Goal: Download file/media

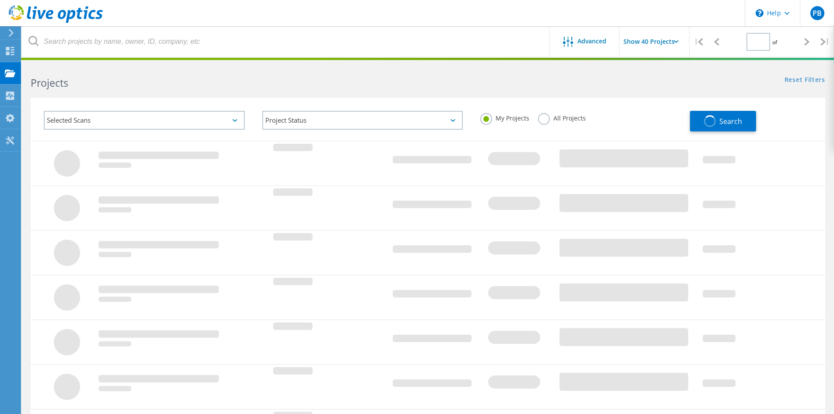
type input "1"
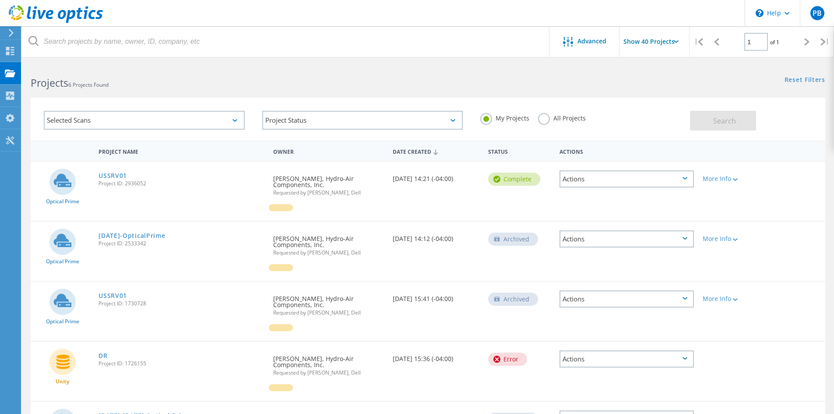
click at [32, 74] on div "Projects" at bounding box center [41, 73] width 33 height 6
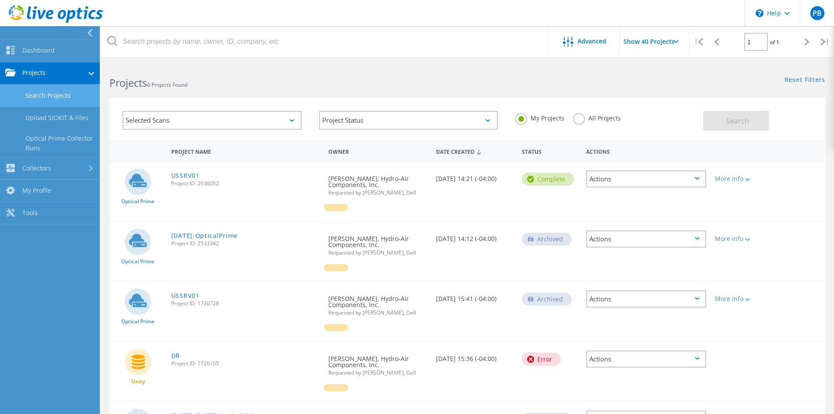
click at [42, 95] on link "Search Projects" at bounding box center [50, 96] width 100 height 22
click at [244, 81] on h2 "Projects 6 Projects Found" at bounding box center [283, 83] width 349 height 14
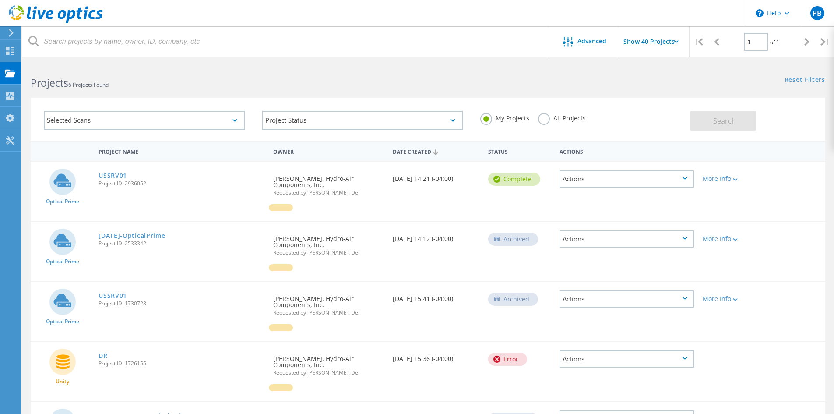
click at [342, 272] on div at bounding box center [328, 272] width 119 height 17
click at [38, 75] on div "Projects" at bounding box center [41, 73] width 33 height 6
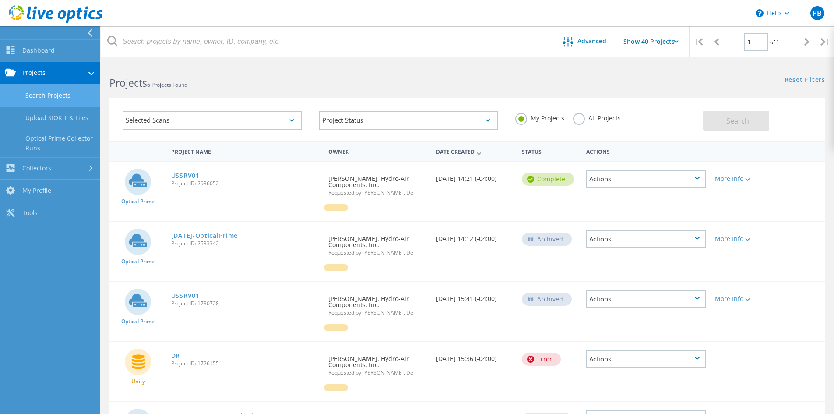
click at [44, 92] on link "Search Projects" at bounding box center [50, 96] width 100 height 22
click at [239, 70] on div "Projects 6 Projects Found" at bounding box center [284, 75] width 367 height 23
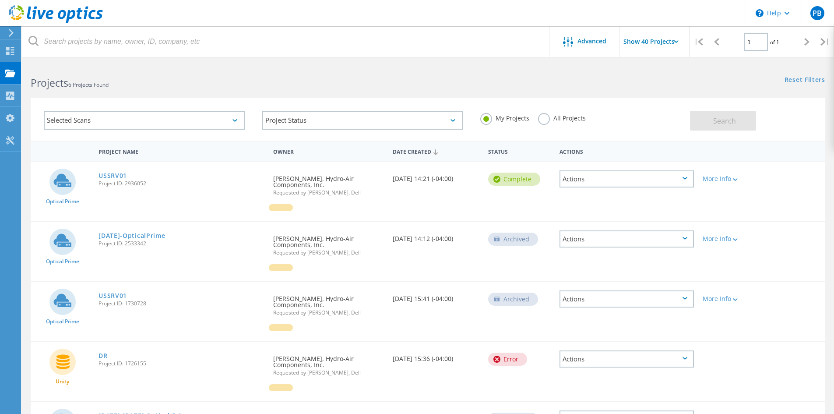
click at [152, 82] on h2 "Projects 6 Projects Found" at bounding box center [225, 83] width 388 height 14
click at [179, 75] on div "Projects 6 Projects Found" at bounding box center [225, 75] width 406 height 23
click at [7, 35] on div at bounding box center [9, 33] width 13 height 8
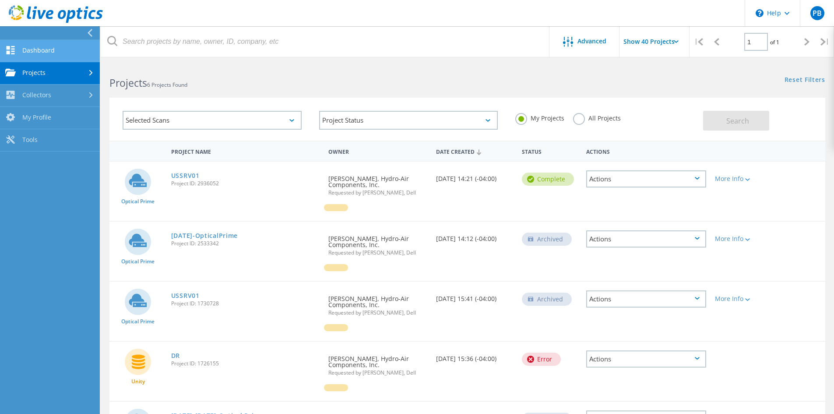
click at [26, 53] on link "Dashboard" at bounding box center [50, 51] width 100 height 22
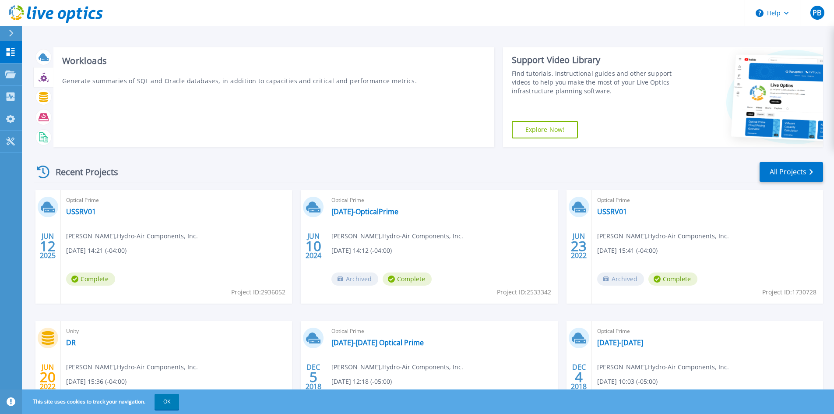
click at [260, 127] on div "Workloads Generate summaries of SQL and Oracle databases, in addition to capaci…" at bounding box center [273, 97] width 441 height 100
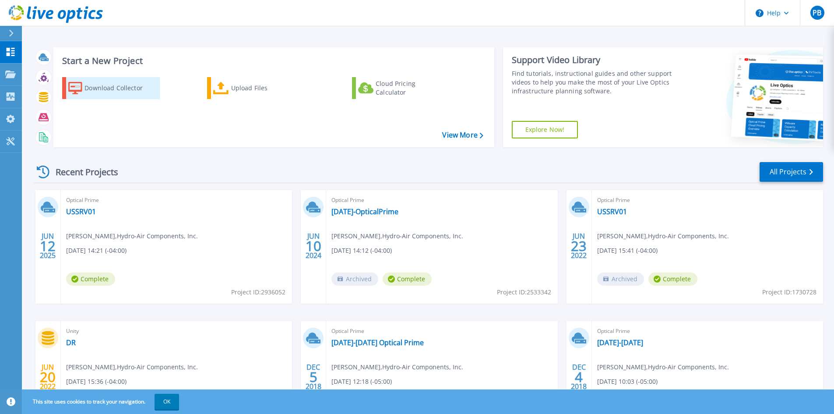
click at [125, 86] on div "Download Collector" at bounding box center [120, 88] width 70 height 18
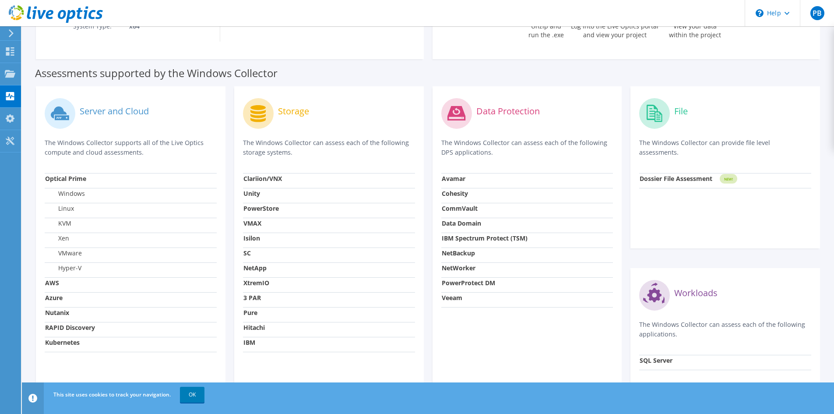
scroll to position [219, 0]
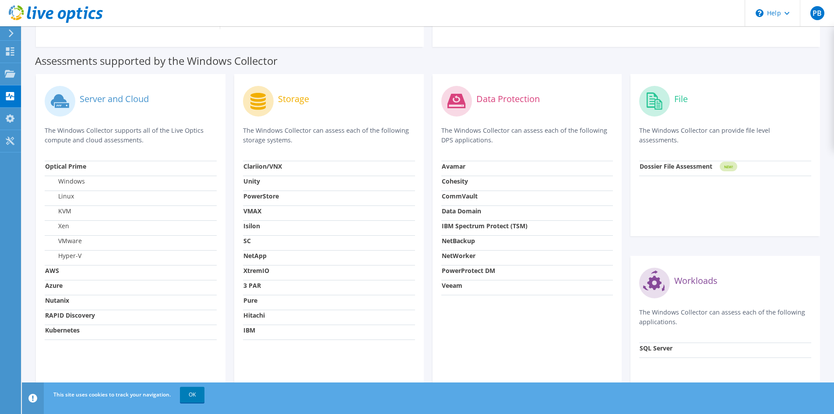
click at [53, 271] on strong "AWS" at bounding box center [52, 270] width 14 height 8
click at [116, 96] on label "Server and Cloud" at bounding box center [114, 99] width 69 height 9
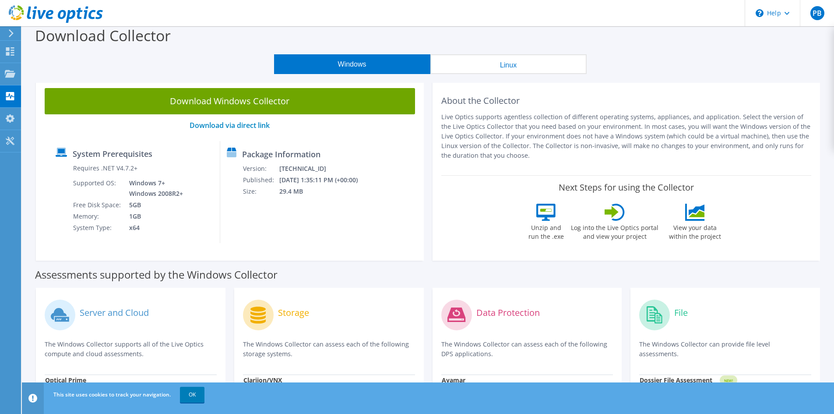
scroll to position [0, 0]
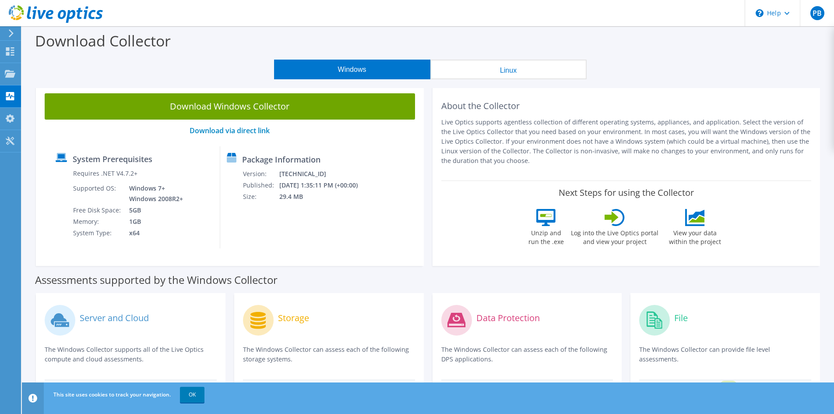
click at [285, 205] on div "Package Information Version: 26.3.2.215 Published: 8/12/2025 1:35:11 PM (+00:00…" at bounding box center [290, 197] width 140 height 102
drag, startPoint x: 309, startPoint y: 201, endPoint x: 275, endPoint y: 175, distance: 43.4
click at [275, 175] on tbody "Version: 26.3.2.215 Published: 8/12/2025 1:35:11 PM (+00:00) Size: 29.4 MB" at bounding box center [306, 185] width 127 height 34
click at [275, 175] on td "Version:" at bounding box center [261, 173] width 36 height 11
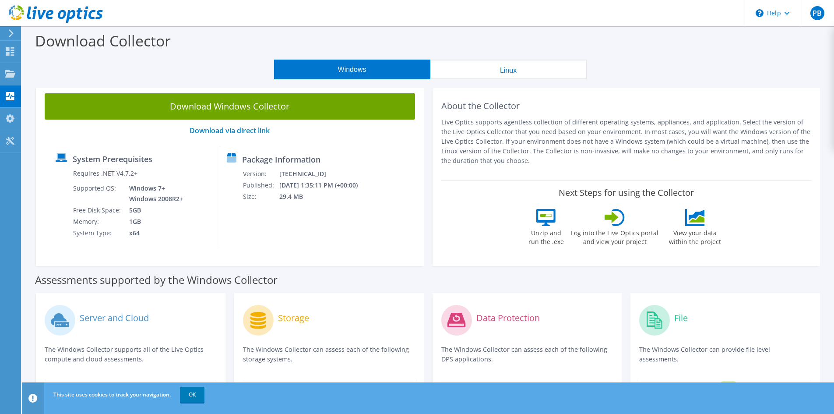
click at [270, 175] on td "Version:" at bounding box center [261, 173] width 36 height 11
click at [160, 165] on div "System Prerequisites" at bounding box center [135, 160] width 158 height 15
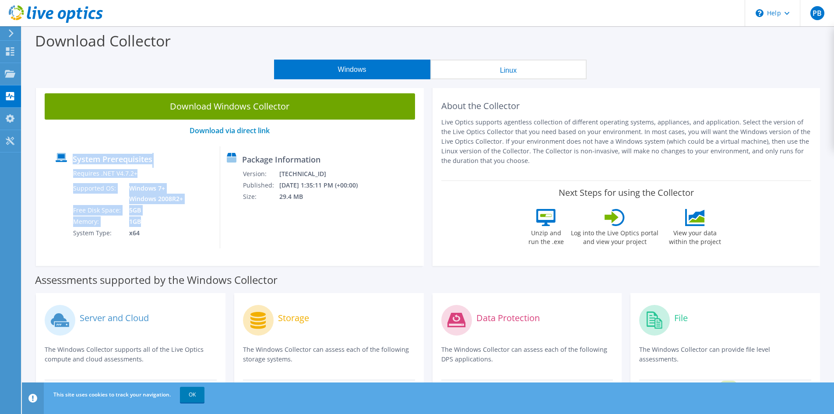
drag, startPoint x: 170, startPoint y: 165, endPoint x: 172, endPoint y: 216, distance: 51.3
click at [172, 216] on div "System Prerequisites Requires .NET V4.7.2+ Supported OS: Windows 7+ Windows 200…" at bounding box center [134, 197] width 171 height 102
click at [172, 216] on td "1GB" at bounding box center [154, 221] width 62 height 11
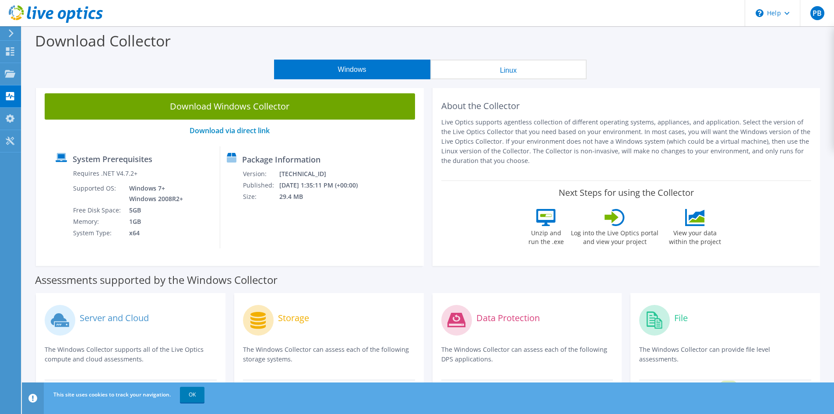
click at [173, 200] on td "Windows 7+ Windows 2008R2+" at bounding box center [154, 194] width 62 height 22
click at [260, 165] on div "Package Information Version: 26.3.2.215 Published: 8/12/2025 1:35:11 PM (+00:00…" at bounding box center [290, 197] width 140 height 102
click at [263, 158] on label "Package Information" at bounding box center [281, 159] width 78 height 9
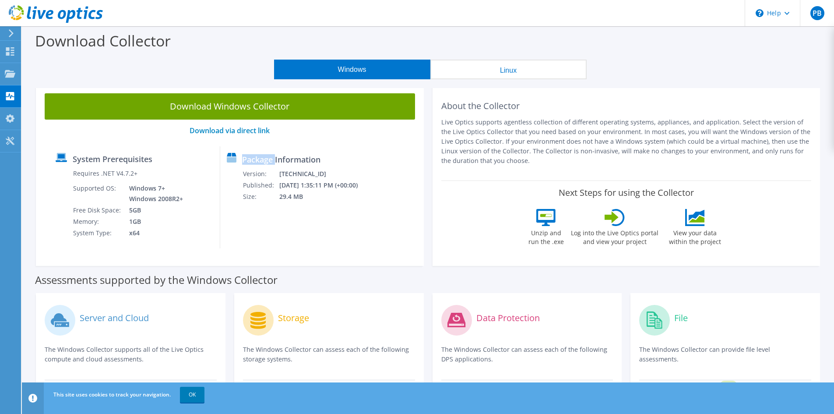
click at [263, 158] on label "Package Information" at bounding box center [281, 159] width 78 height 9
click at [88, 163] on label "System Prerequisites" at bounding box center [113, 159] width 80 height 9
click at [147, 209] on td "5GB" at bounding box center [154, 210] width 62 height 11
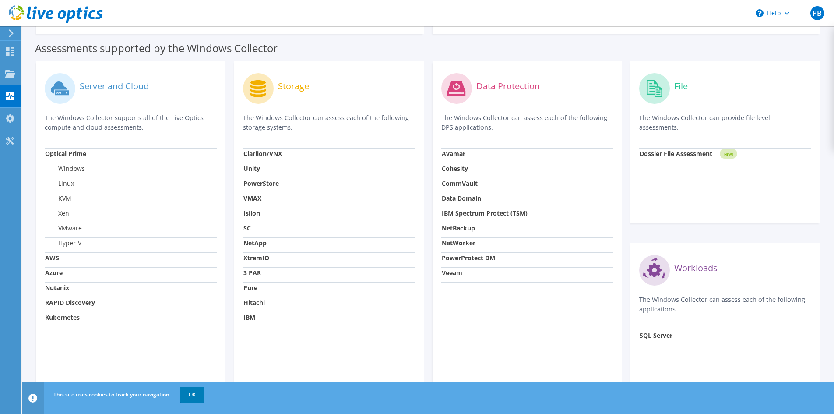
scroll to position [263, 0]
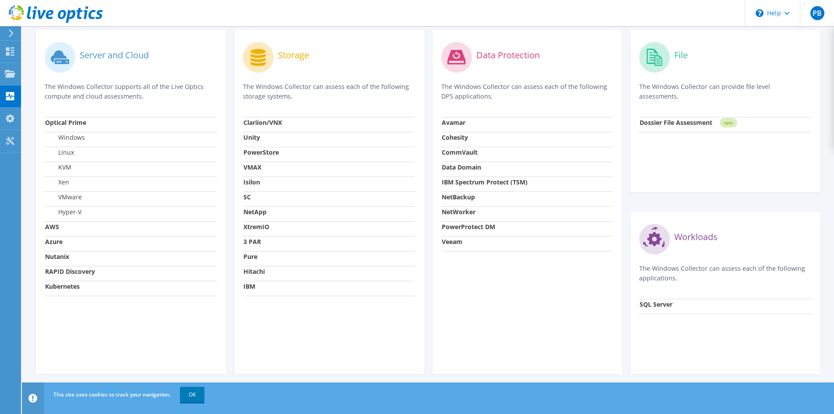
drag, startPoint x: 124, startPoint y: 48, endPoint x: 105, endPoint y: 50, distance: 19.4
click at [124, 48] on div "Server and Cloud" at bounding box center [131, 57] width 172 height 36
click at [57, 61] on circle at bounding box center [60, 57] width 31 height 31
click at [115, 46] on div "Server and Cloud" at bounding box center [131, 57] width 172 height 36
click at [141, 55] on label "Server and Cloud" at bounding box center [114, 55] width 69 height 9
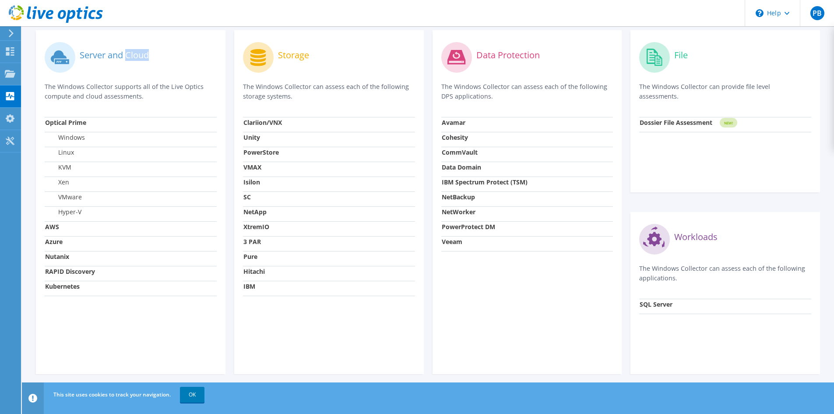
click at [141, 55] on label "Server and Cloud" at bounding box center [114, 55] width 69 height 9
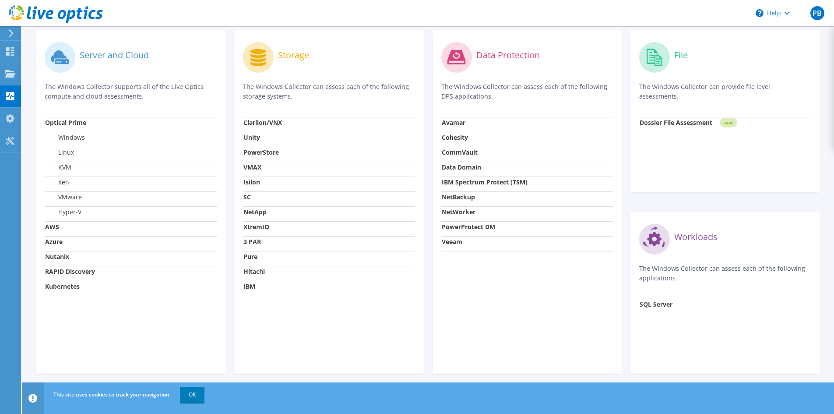
click at [133, 85] on p "The Windows Collector supports all of the Live Optics compute and cloud assessm…" at bounding box center [131, 91] width 172 height 19
click at [79, 137] on label "Windows" at bounding box center [65, 137] width 40 height 9
click at [79, 124] on strong "Optical Prime" at bounding box center [65, 122] width 41 height 8
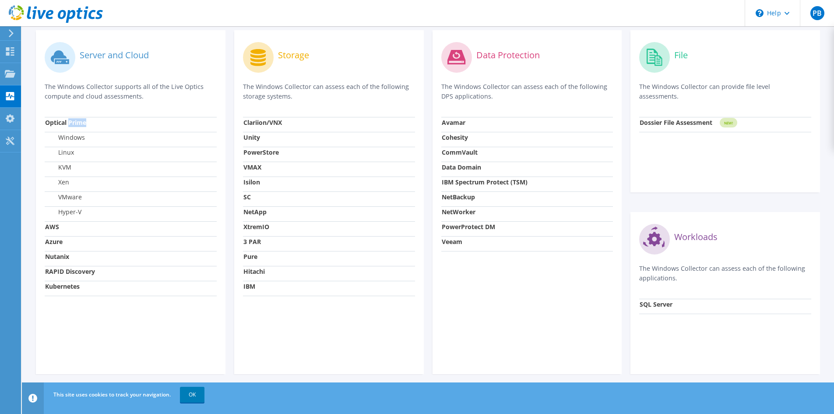
click at [79, 124] on strong "Optical Prime" at bounding box center [65, 122] width 41 height 8
click at [82, 136] on label "Windows" at bounding box center [65, 137] width 40 height 9
click at [52, 224] on strong "AWS" at bounding box center [52, 226] width 14 height 8
click at [51, 224] on strong "AWS" at bounding box center [52, 226] width 14 height 8
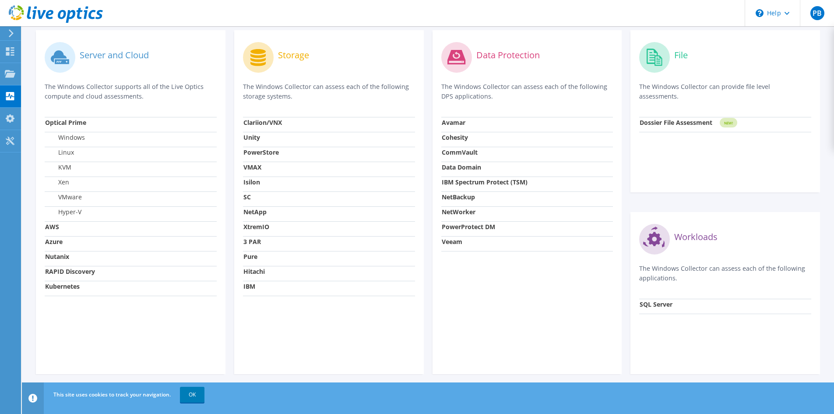
click at [62, 128] on td "Optical Prime" at bounding box center [131, 124] width 172 height 15
click at [69, 125] on strong "Optical Prime" at bounding box center [65, 122] width 41 height 8
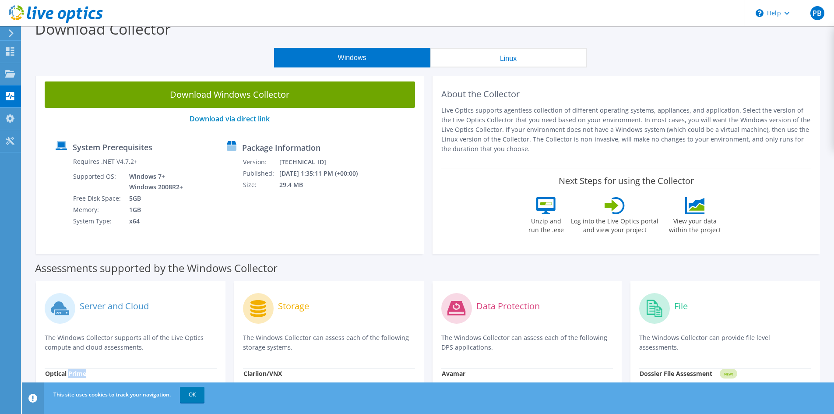
scroll to position [0, 0]
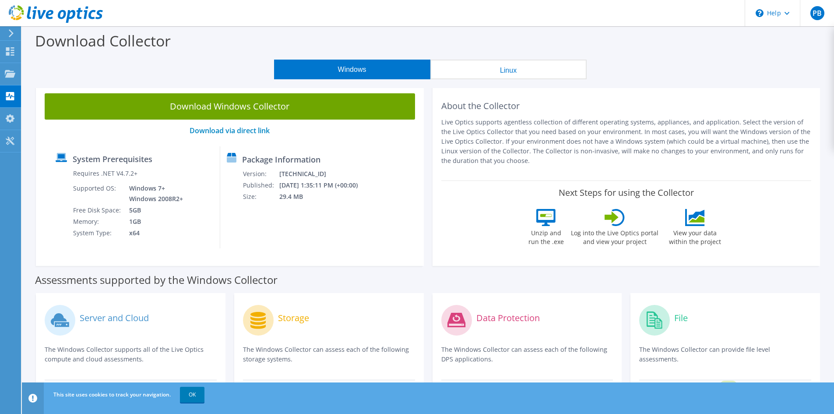
click at [69, 125] on div "Download Windows Collector Download via direct link System Prerequisites Requir…" at bounding box center [230, 175] width 388 height 181
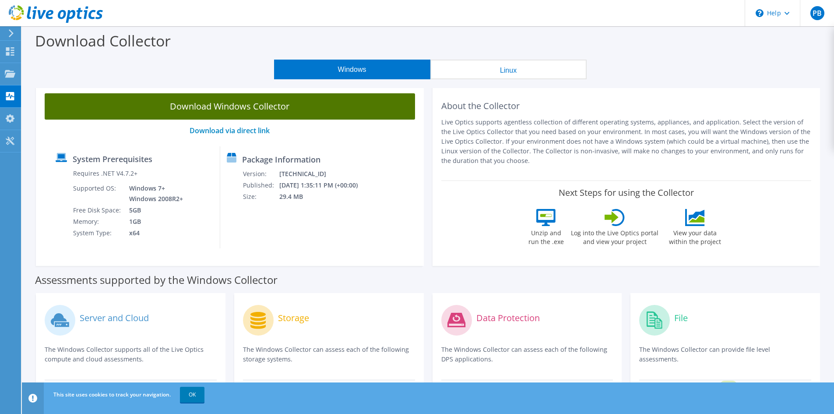
click at [194, 109] on link "Download Windows Collector" at bounding box center [230, 106] width 371 height 26
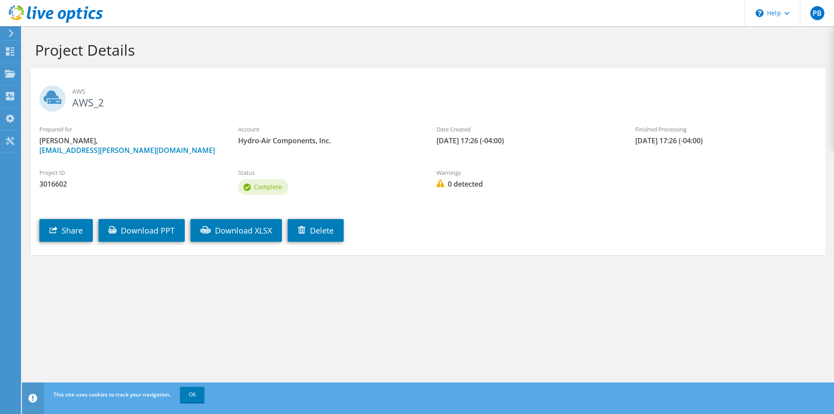
click at [195, 92] on span "AWS" at bounding box center [444, 92] width 745 height 10
click at [190, 99] on h2 "AWS AWS_2" at bounding box center [427, 96] width 777 height 22
click at [134, 224] on link "Download PPT" at bounding box center [142, 230] width 86 height 23
click at [47, 183] on span "3016602" at bounding box center [129, 184] width 181 height 10
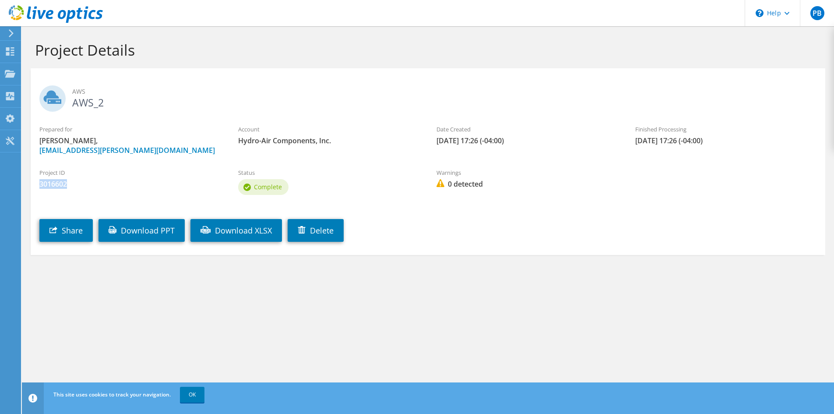
copy span "3016602"
click at [183, 173] on label "Project ID" at bounding box center [129, 172] width 181 height 9
click at [234, 227] on link "Download XLSX" at bounding box center [237, 230] width 92 height 23
click at [240, 229] on link "Download XLSX" at bounding box center [237, 230] width 92 height 23
